Goal: Navigation & Orientation: Find specific page/section

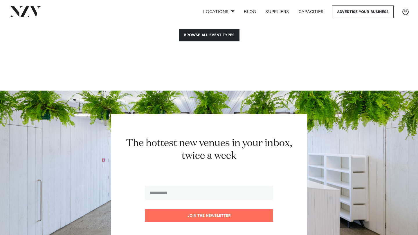
scroll to position [990, 0]
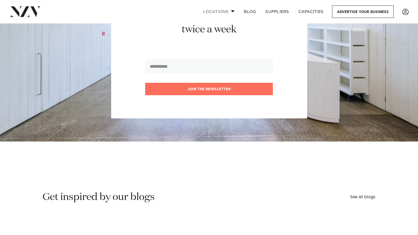
click at [228, 15] on link "Locations" at bounding box center [218, 12] width 41 height 12
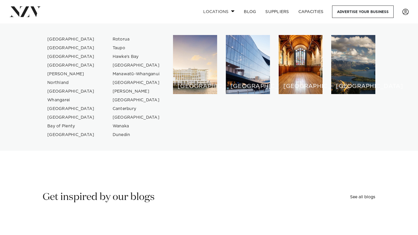
click at [233, 8] on link "Locations" at bounding box center [218, 12] width 41 height 12
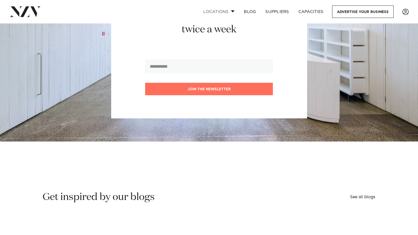
click at [233, 8] on link "Locations" at bounding box center [218, 12] width 41 height 12
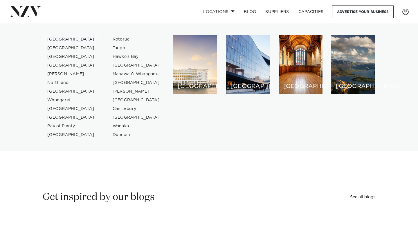
click at [55, 42] on link "[GEOGRAPHIC_DATA]" at bounding box center [71, 39] width 57 height 9
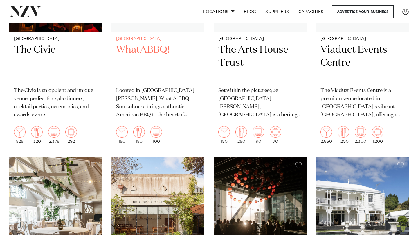
scroll to position [4513, 0]
